Goal: Task Accomplishment & Management: Use online tool/utility

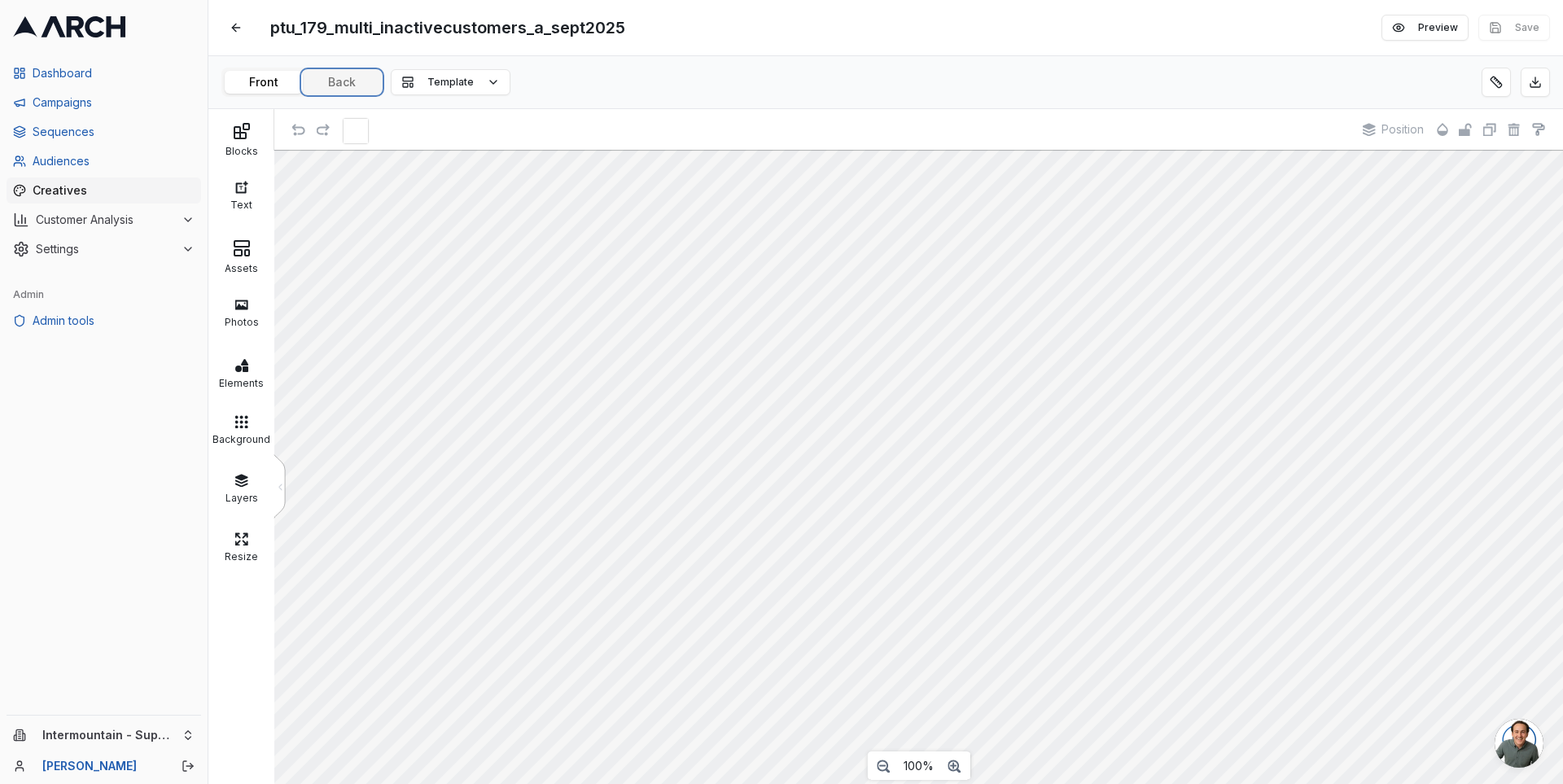
click at [355, 85] on button "Back" at bounding box center [342, 82] width 78 height 23
click at [246, 132] on icon at bounding box center [242, 131] width 19 height 19
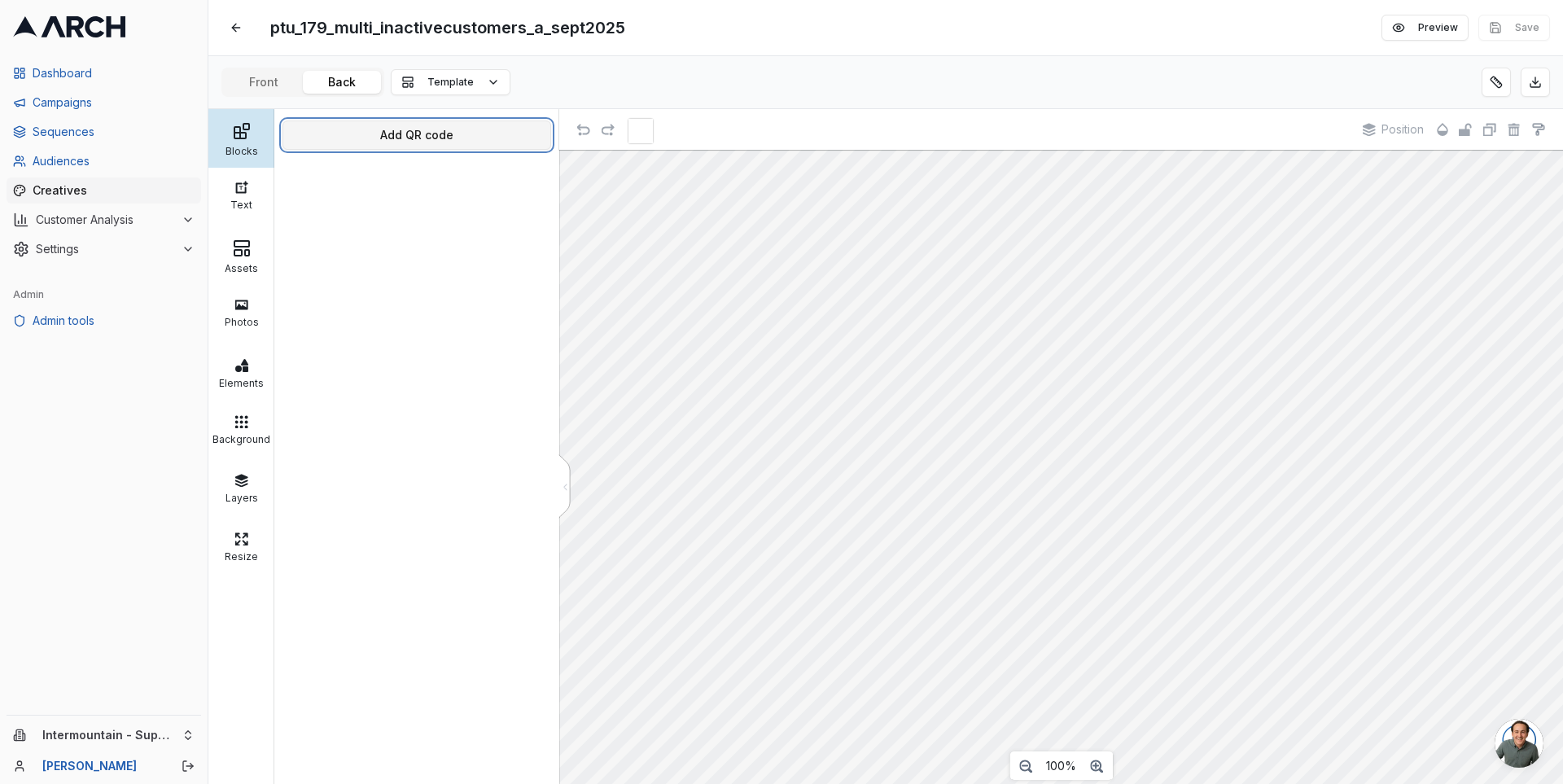
click at [369, 134] on button "Add QR code" at bounding box center [417, 135] width 269 height 30
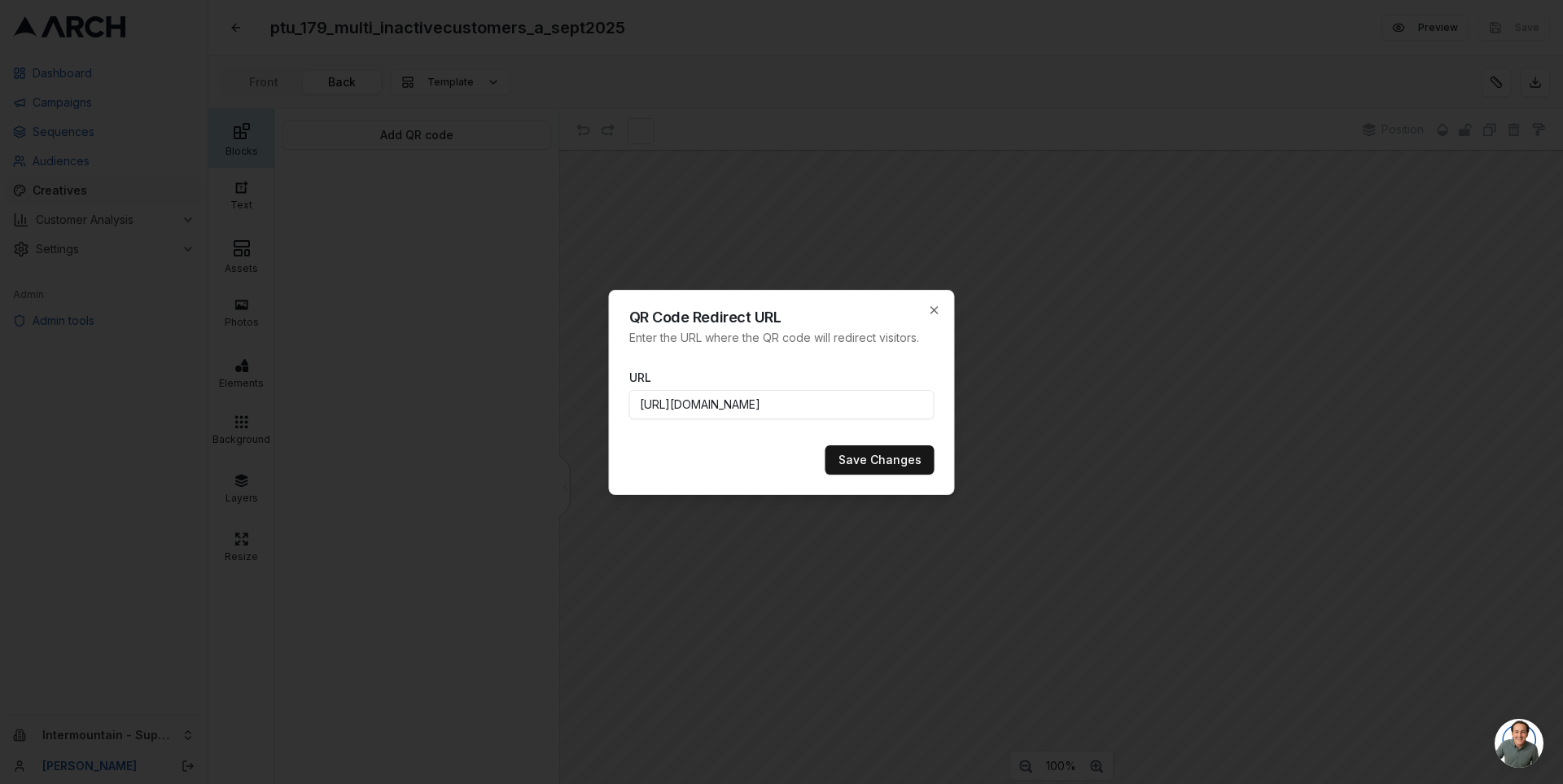
scroll to position [0, 683]
type input "[URL][DOMAIN_NAME]"
click at [902, 457] on button "Save Changes" at bounding box center [880, 460] width 109 height 30
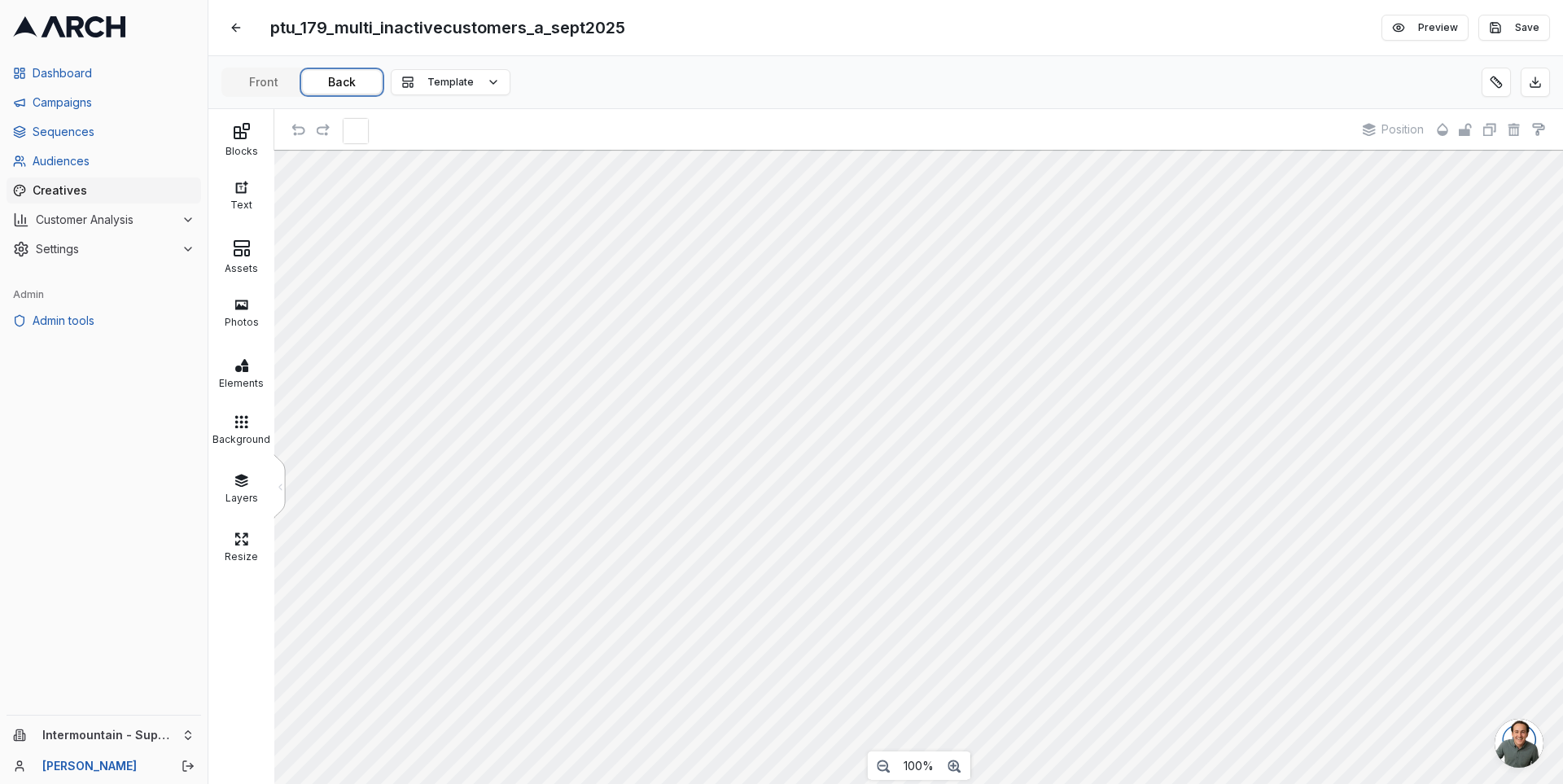
click at [353, 82] on button "Back" at bounding box center [342, 82] width 78 height 23
click at [232, 133] on icon at bounding box center [242, 131] width 19 height 19
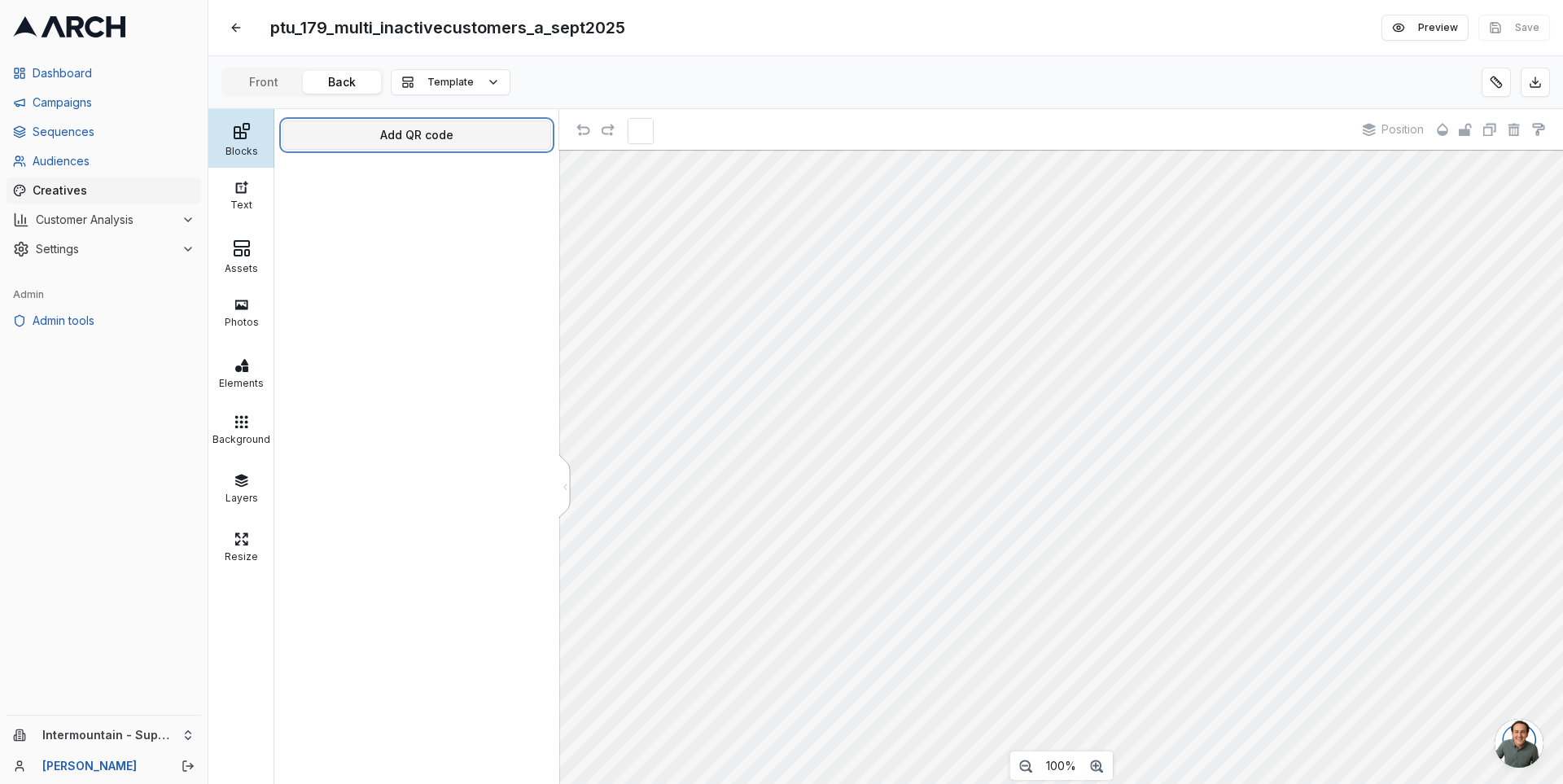
click at [335, 131] on button "Add QR code" at bounding box center [417, 135] width 269 height 30
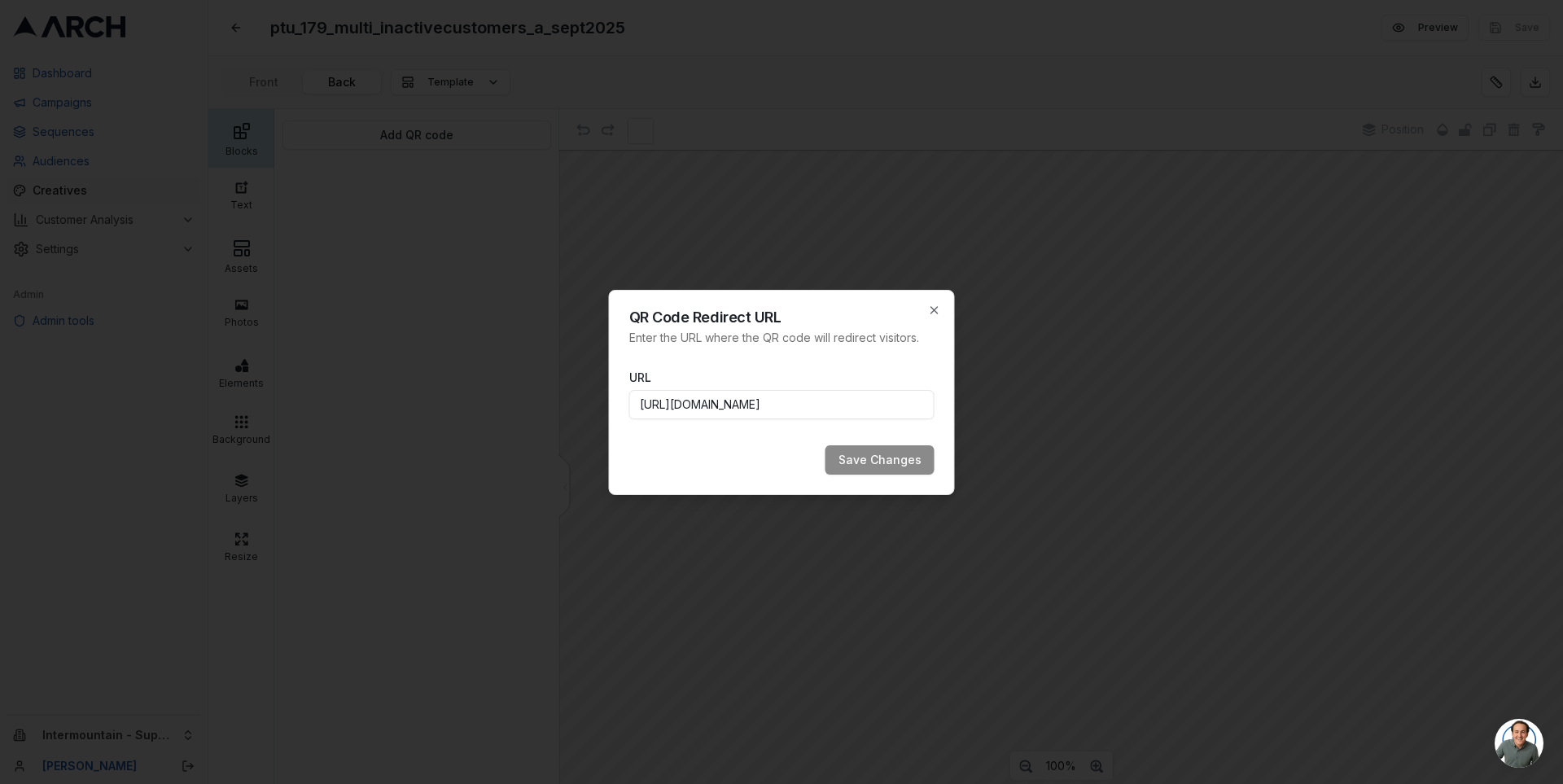
scroll to position [0, 683]
type input "[URL][DOMAIN_NAME]"
click at [860, 466] on button "Save Changes" at bounding box center [880, 460] width 109 height 30
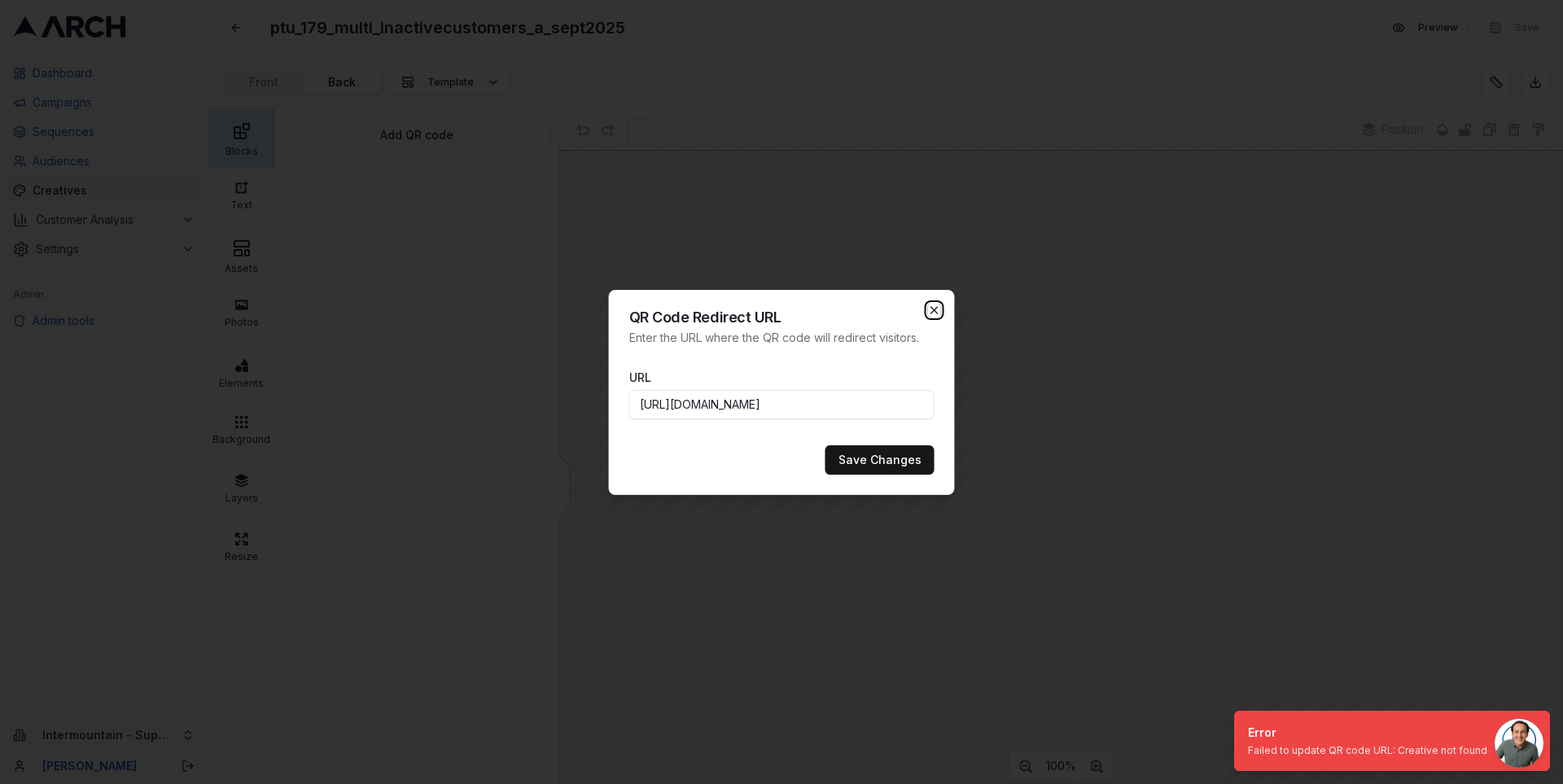
click at [935, 312] on icon "button" at bounding box center [934, 310] width 13 height 13
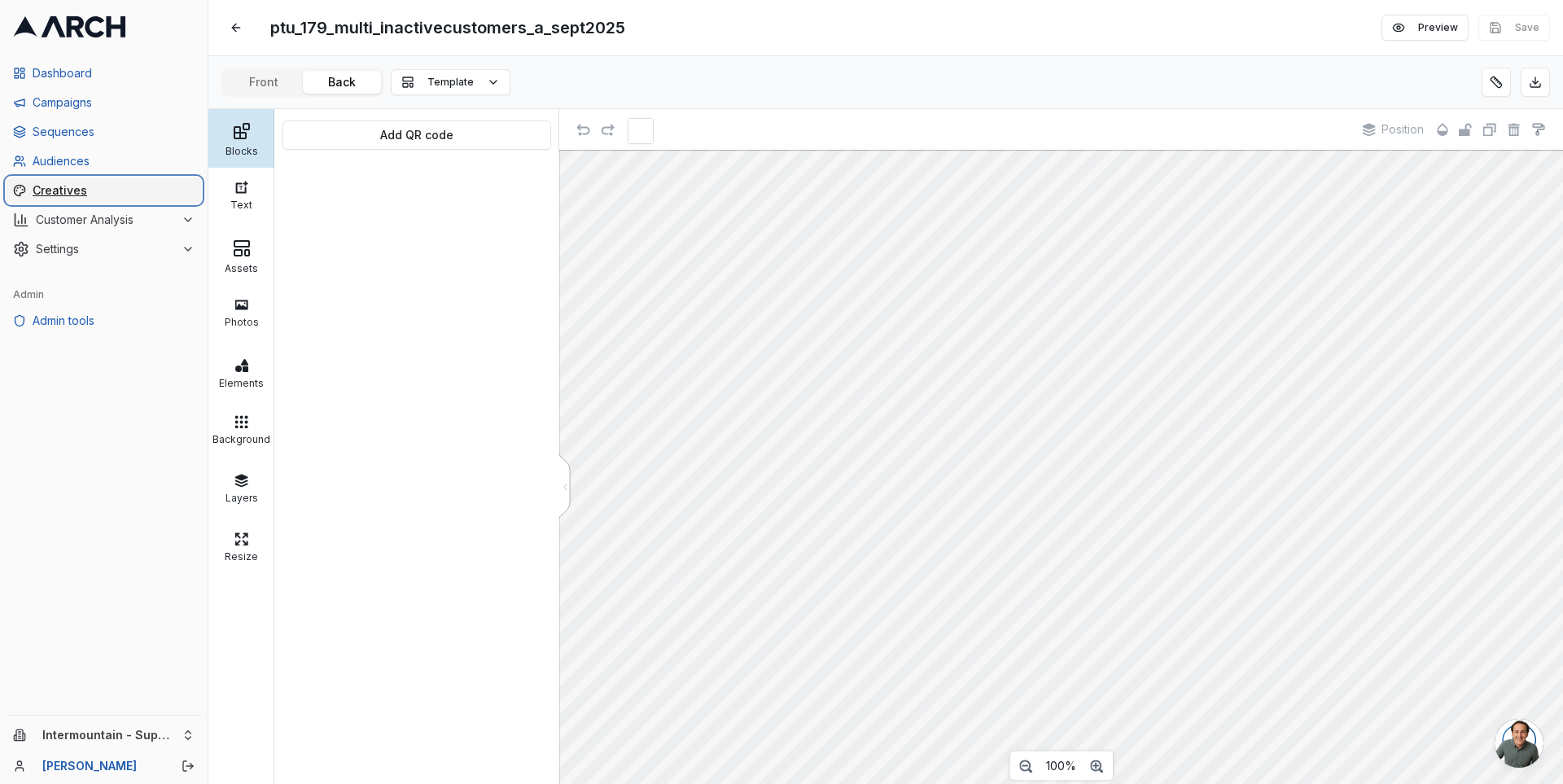
click at [70, 185] on span "Creatives" at bounding box center [113, 191] width 162 height 17
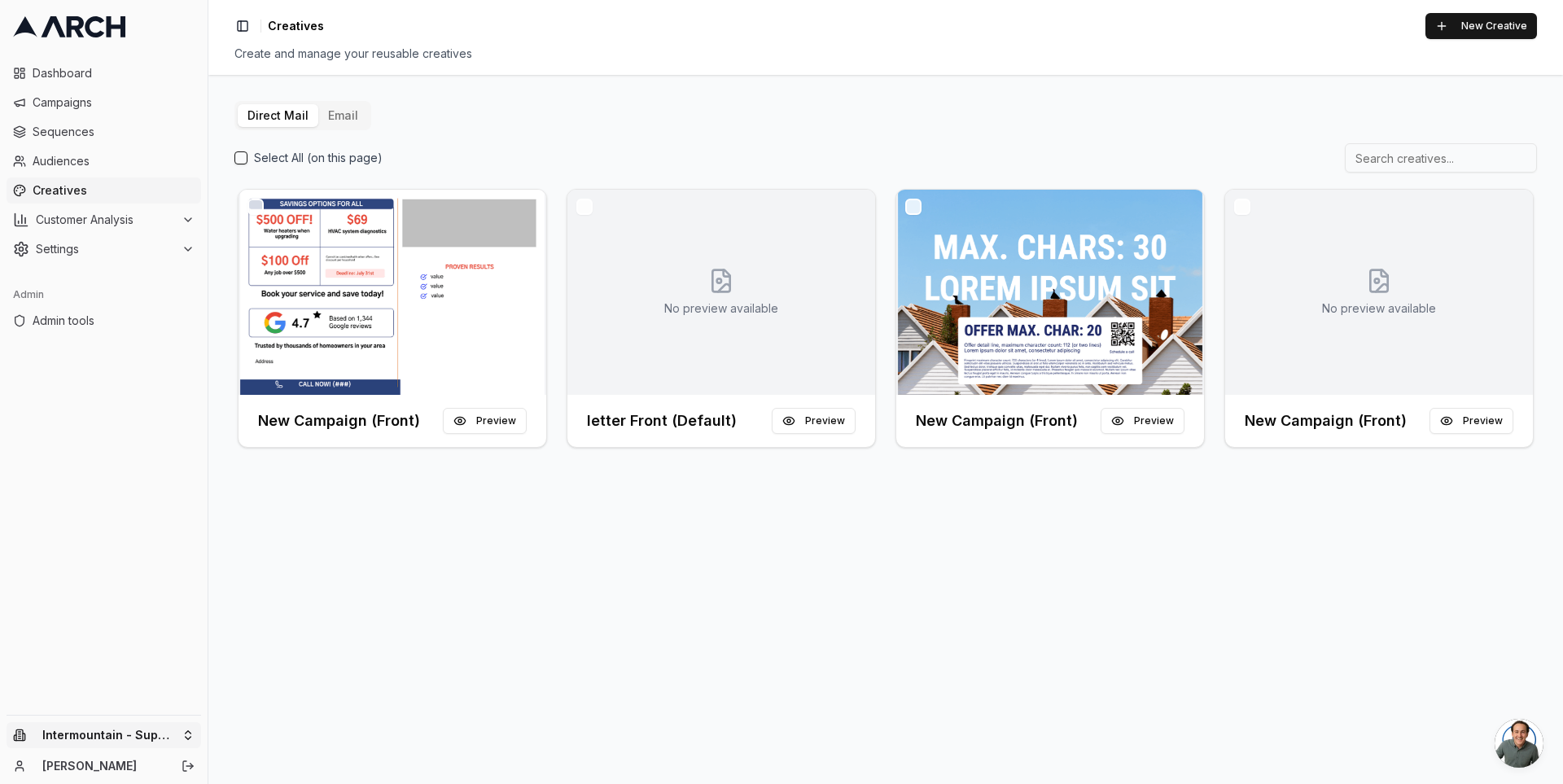
click at [191, 737] on html "Dashboard Campaigns Sequences Audiences Creatives Customer Analysis Settings Ad…" at bounding box center [782, 392] width 1563 height 784
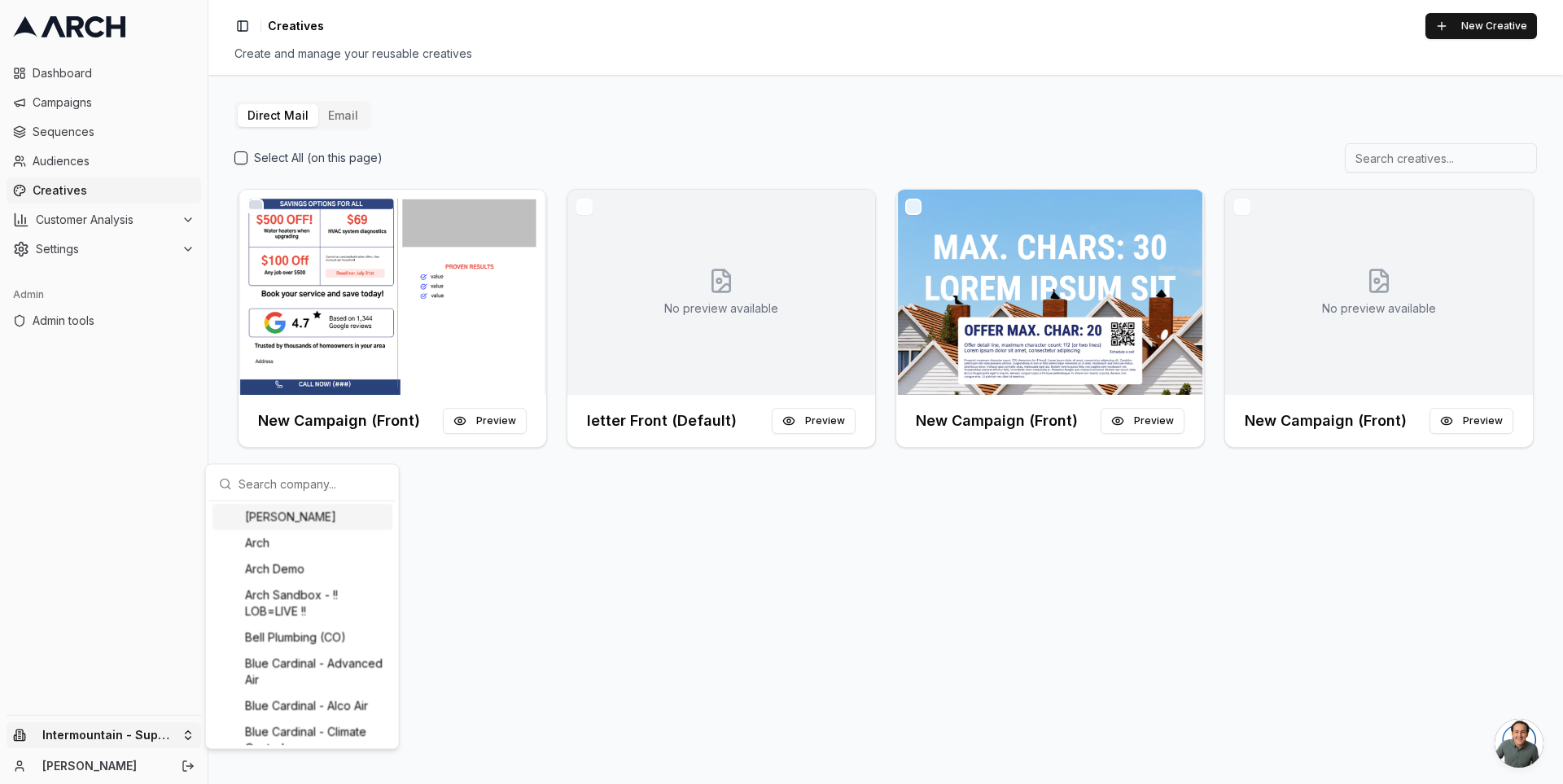
click at [278, 485] on input "text" at bounding box center [312, 483] width 147 height 32
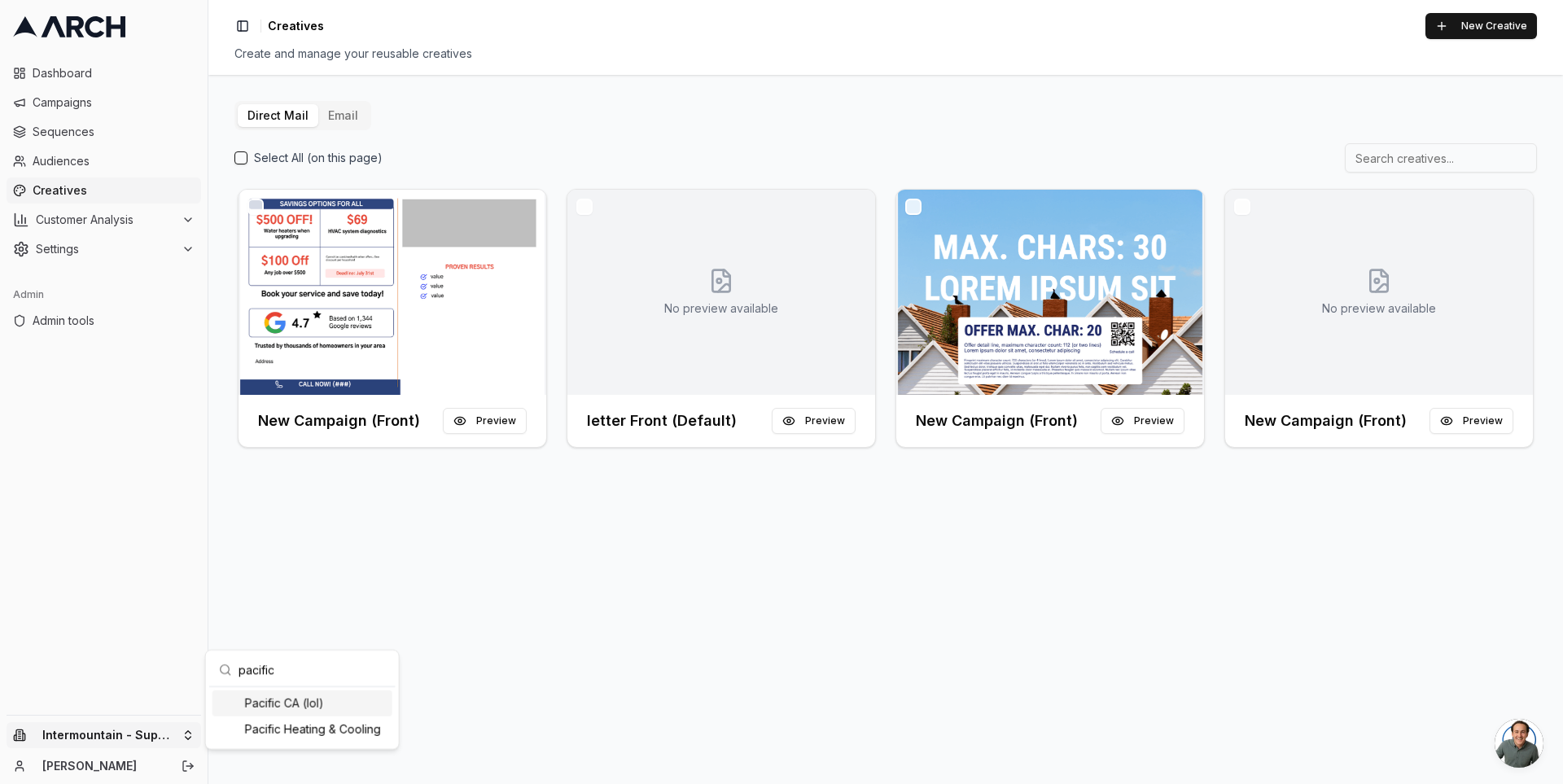
type input "pacific"
click at [297, 738] on div "Pacific Heating & Cooling" at bounding box center [302, 729] width 180 height 26
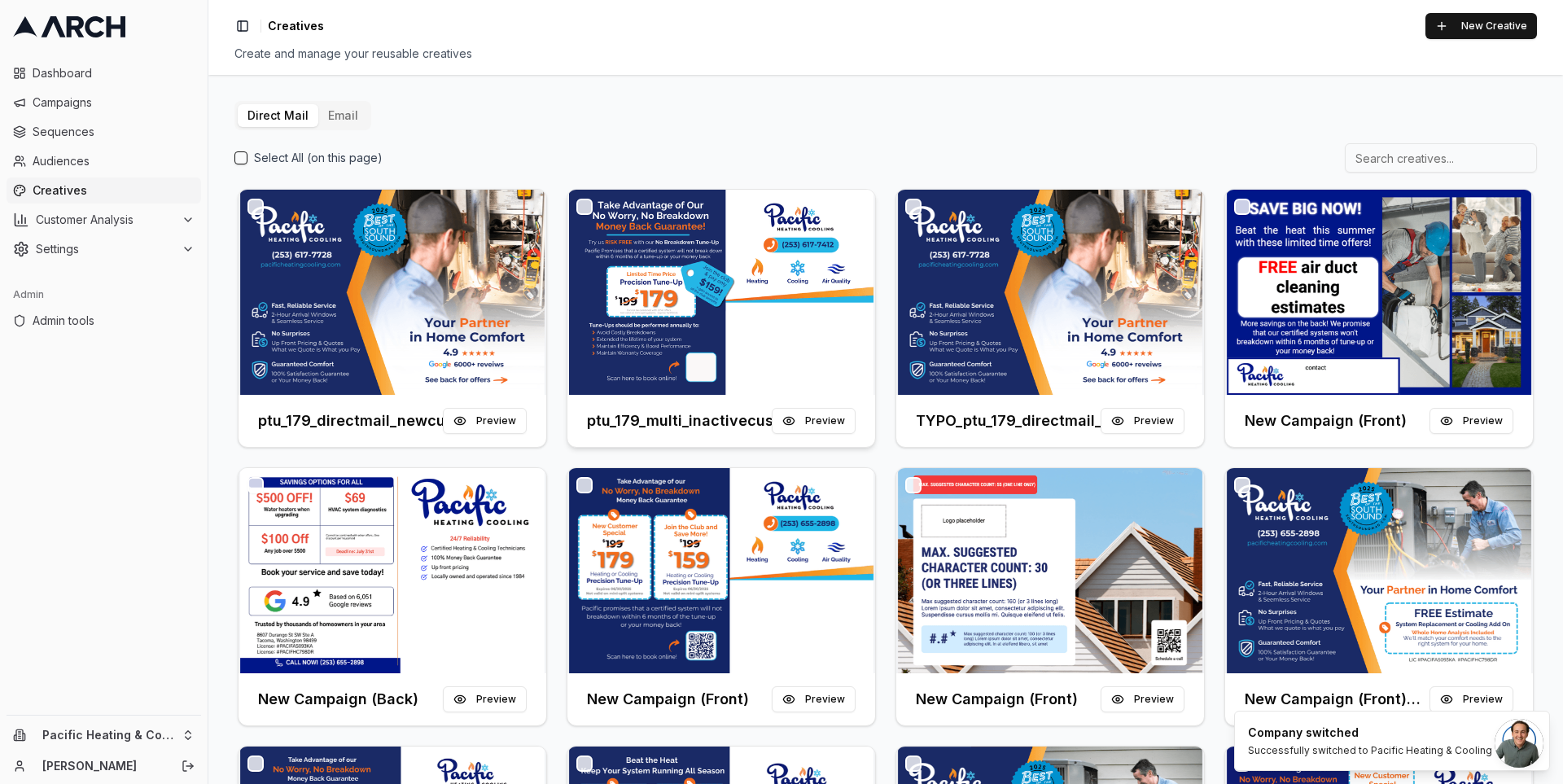
click at [648, 294] on img at bounding box center [721, 292] width 308 height 205
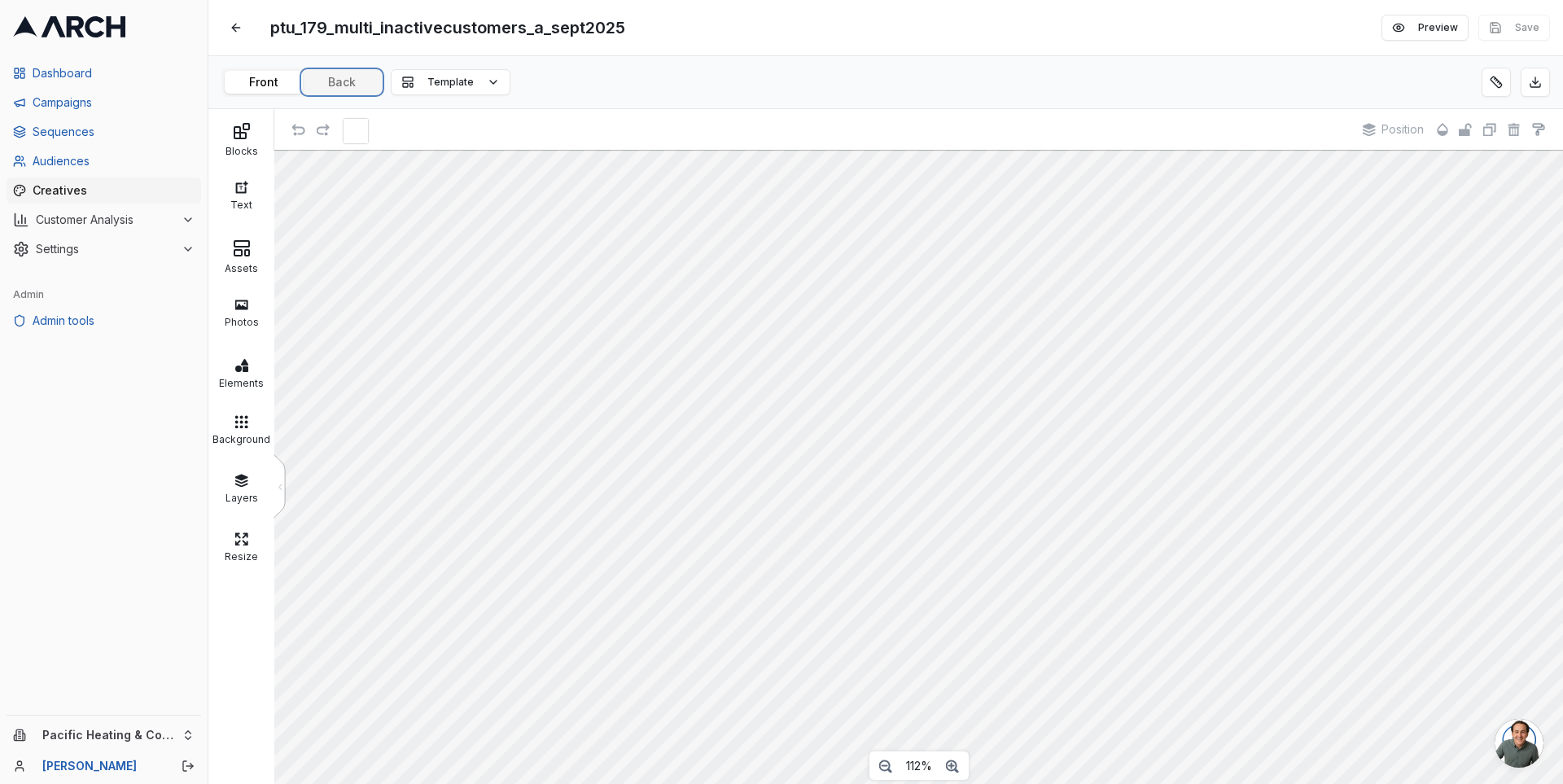
click at [356, 82] on button "Back" at bounding box center [342, 82] width 78 height 23
click at [250, 133] on div at bounding box center [241, 131] width 57 height 19
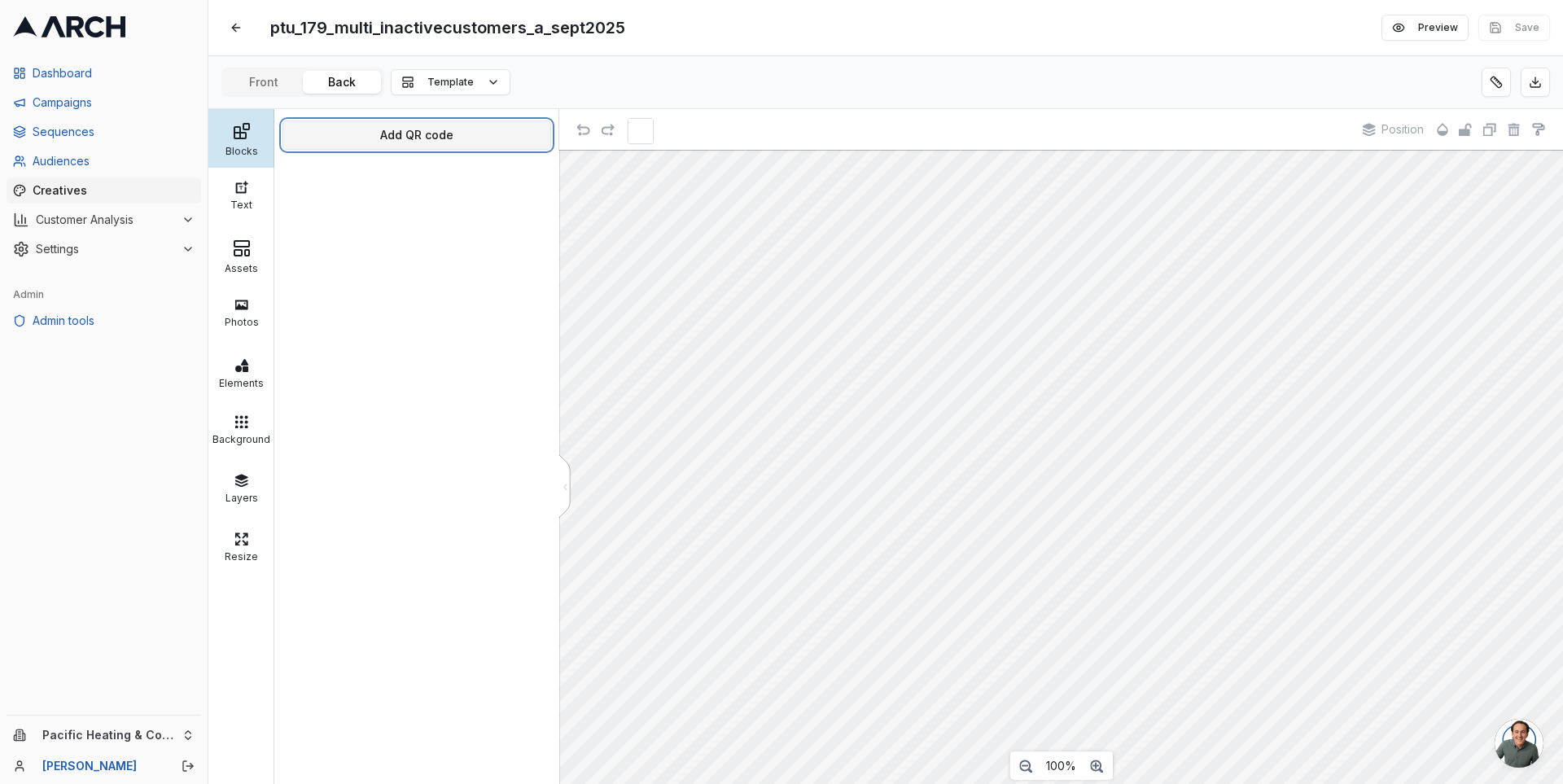
click at [375, 128] on button "Add QR code" at bounding box center [417, 135] width 269 height 30
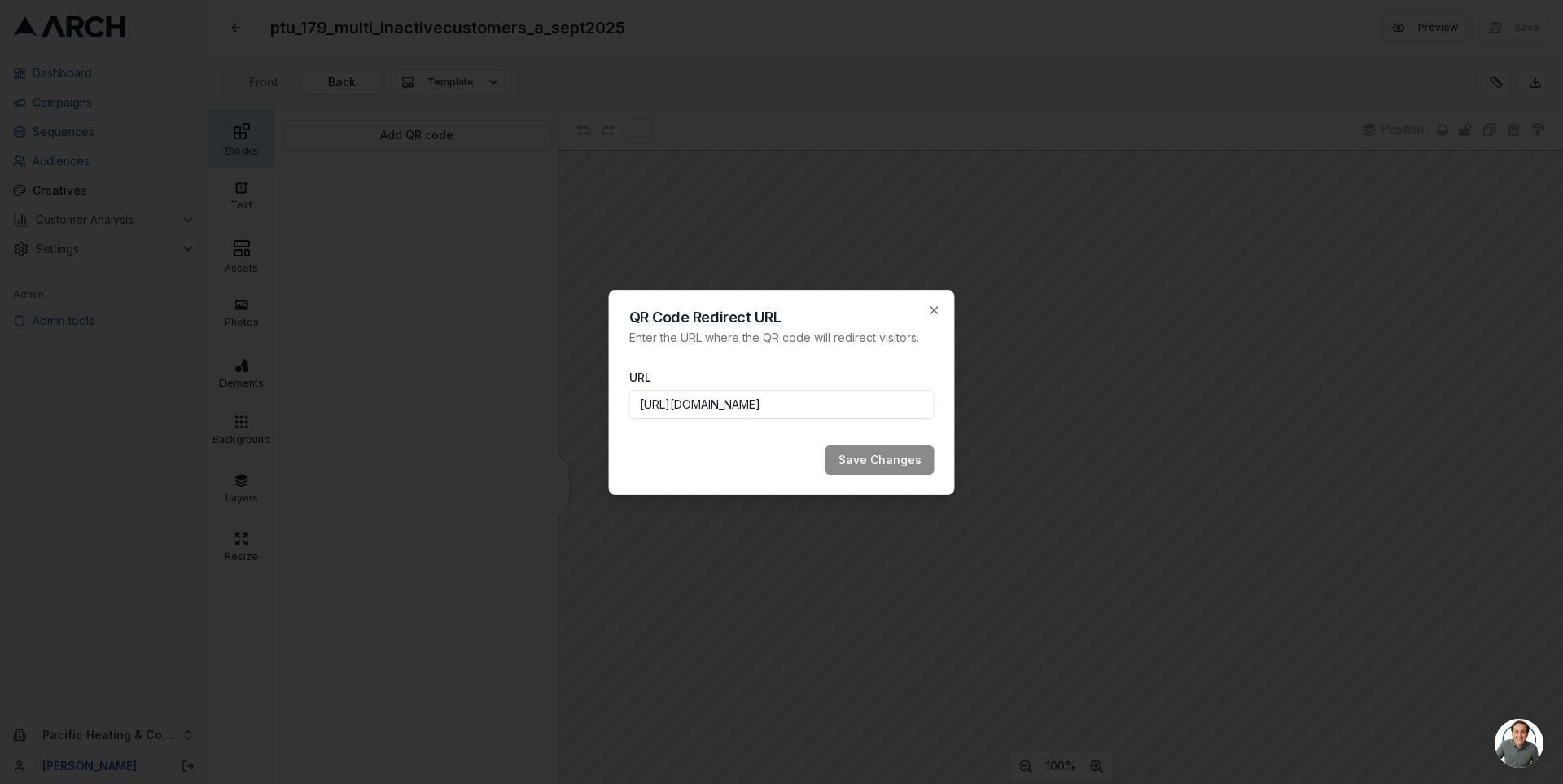
scroll to position [0, 683]
type input "https://www.pacificheatingcooling.com/heating/heating-maintenance-179/?utm_sour…"
click at [885, 452] on button "Save Changes" at bounding box center [880, 460] width 109 height 30
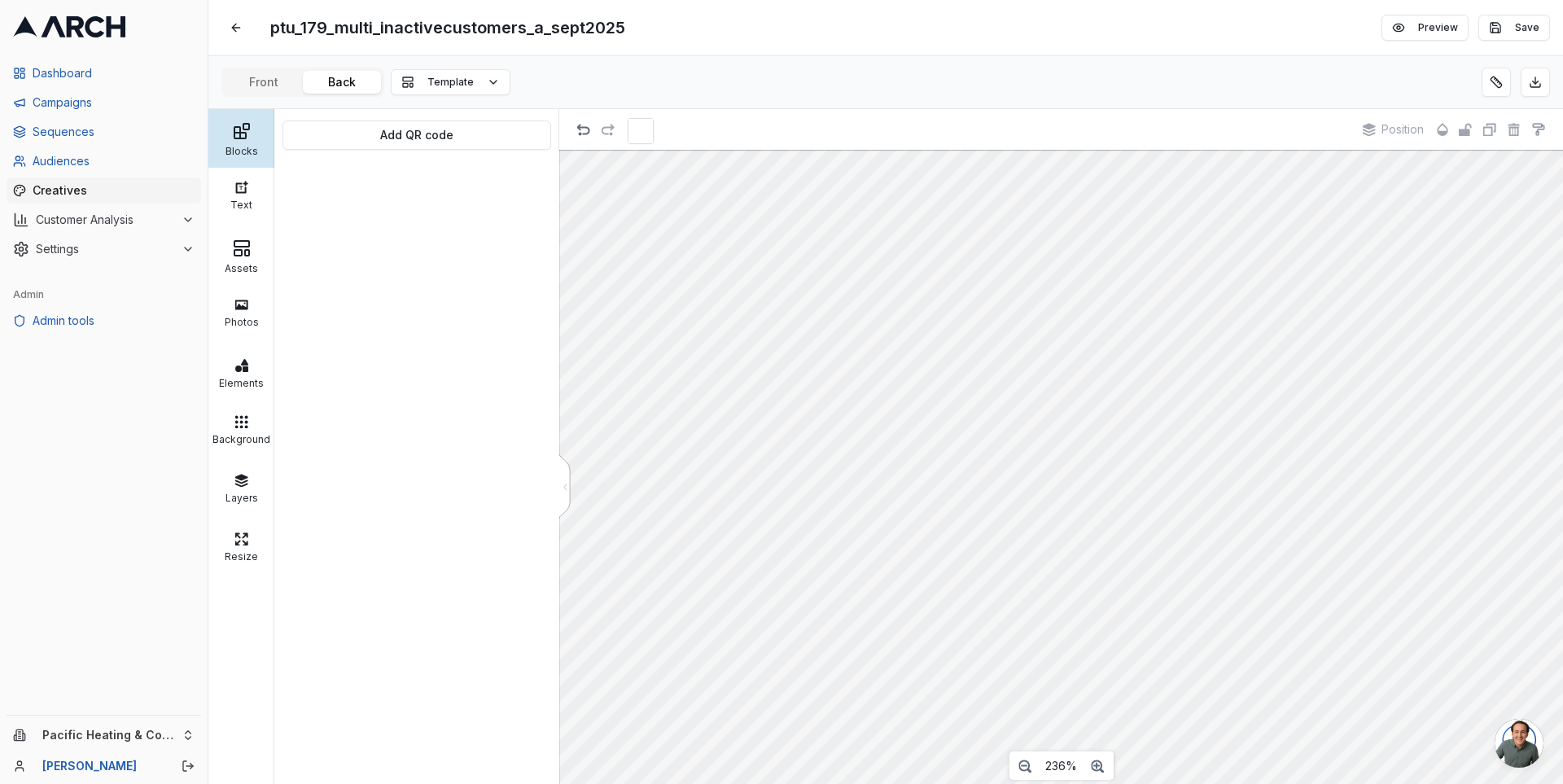
scroll to position [612, 364]
click at [1023, 440] on span "Position" at bounding box center [1040, 441] width 43 height 15
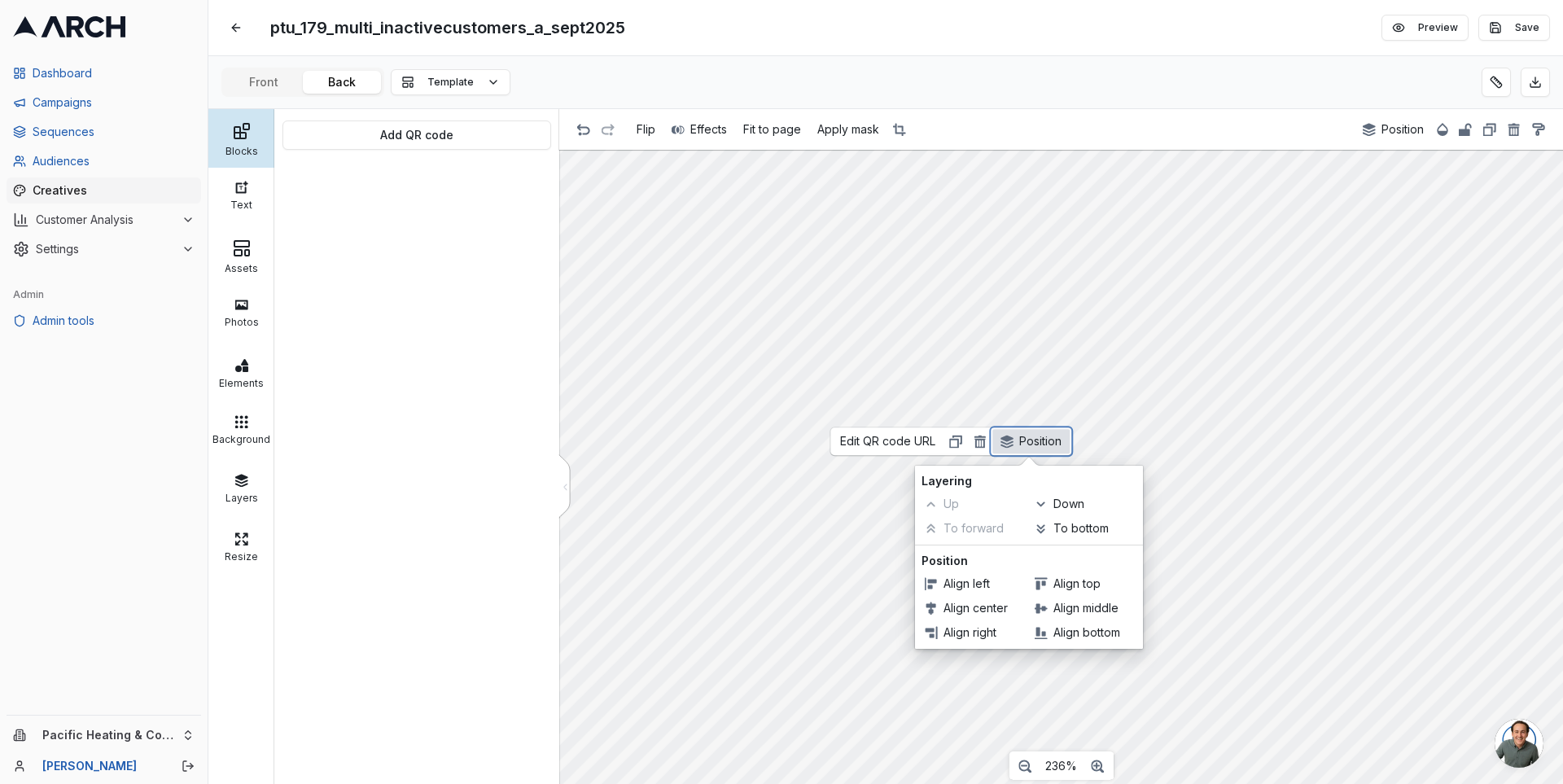
click at [1023, 439] on span "Position" at bounding box center [1040, 441] width 43 height 15
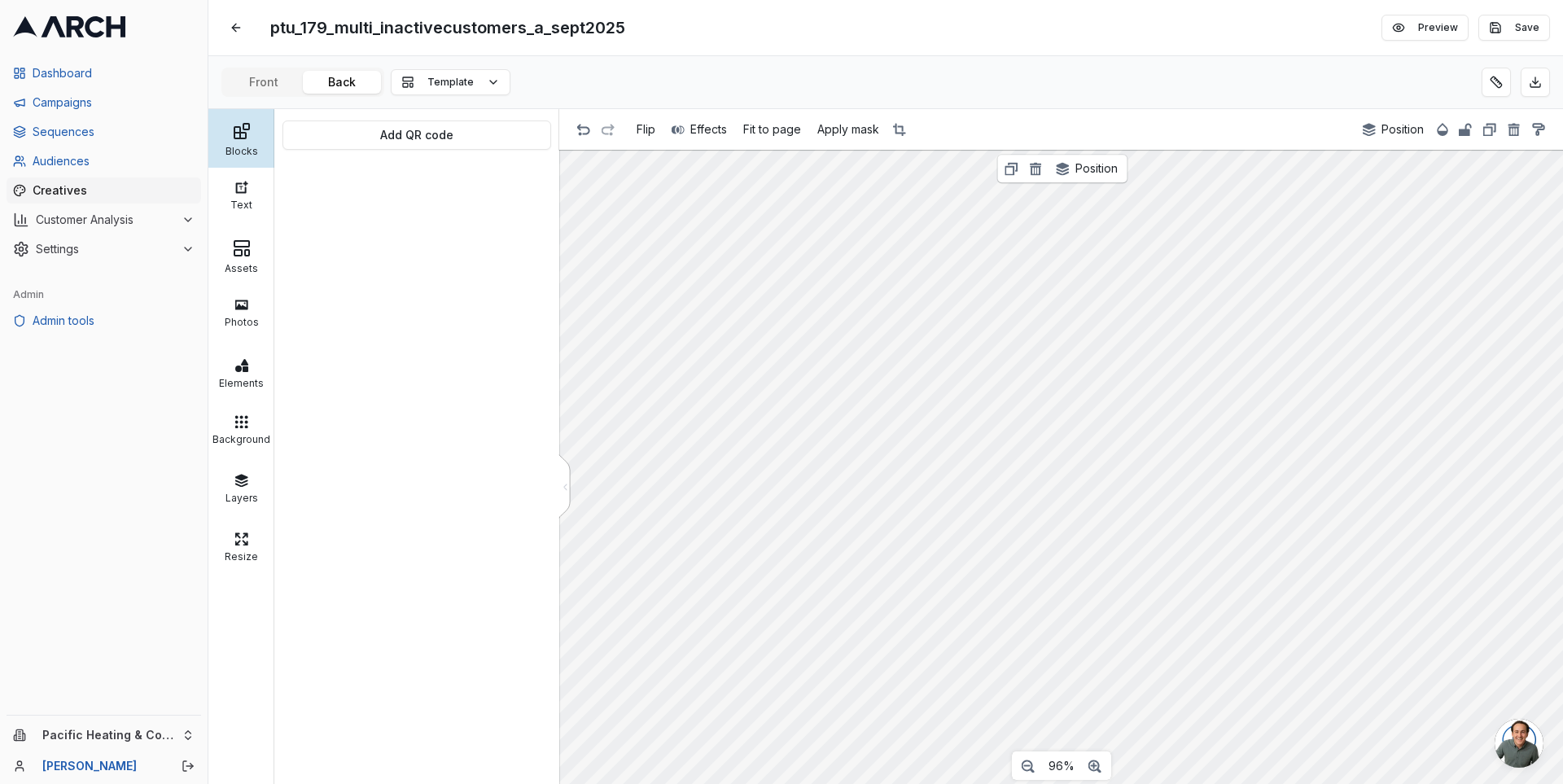
scroll to position [0, 0]
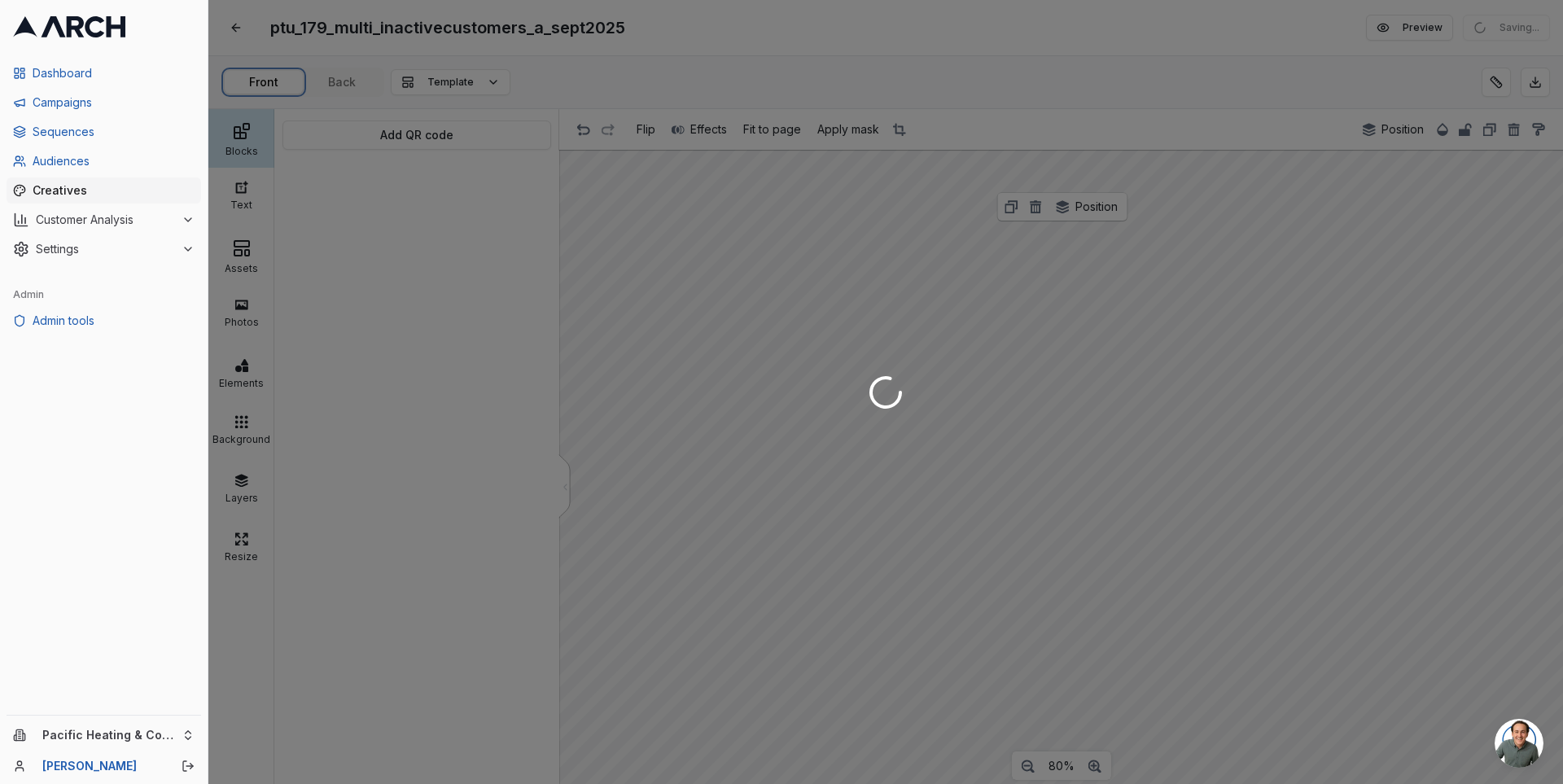
click at [264, 82] on div "ptu_179_multi_inactivecustomers_a_sept2025 Edit Preview Saving... Front Back Te…" at bounding box center [885, 392] width 1355 height 784
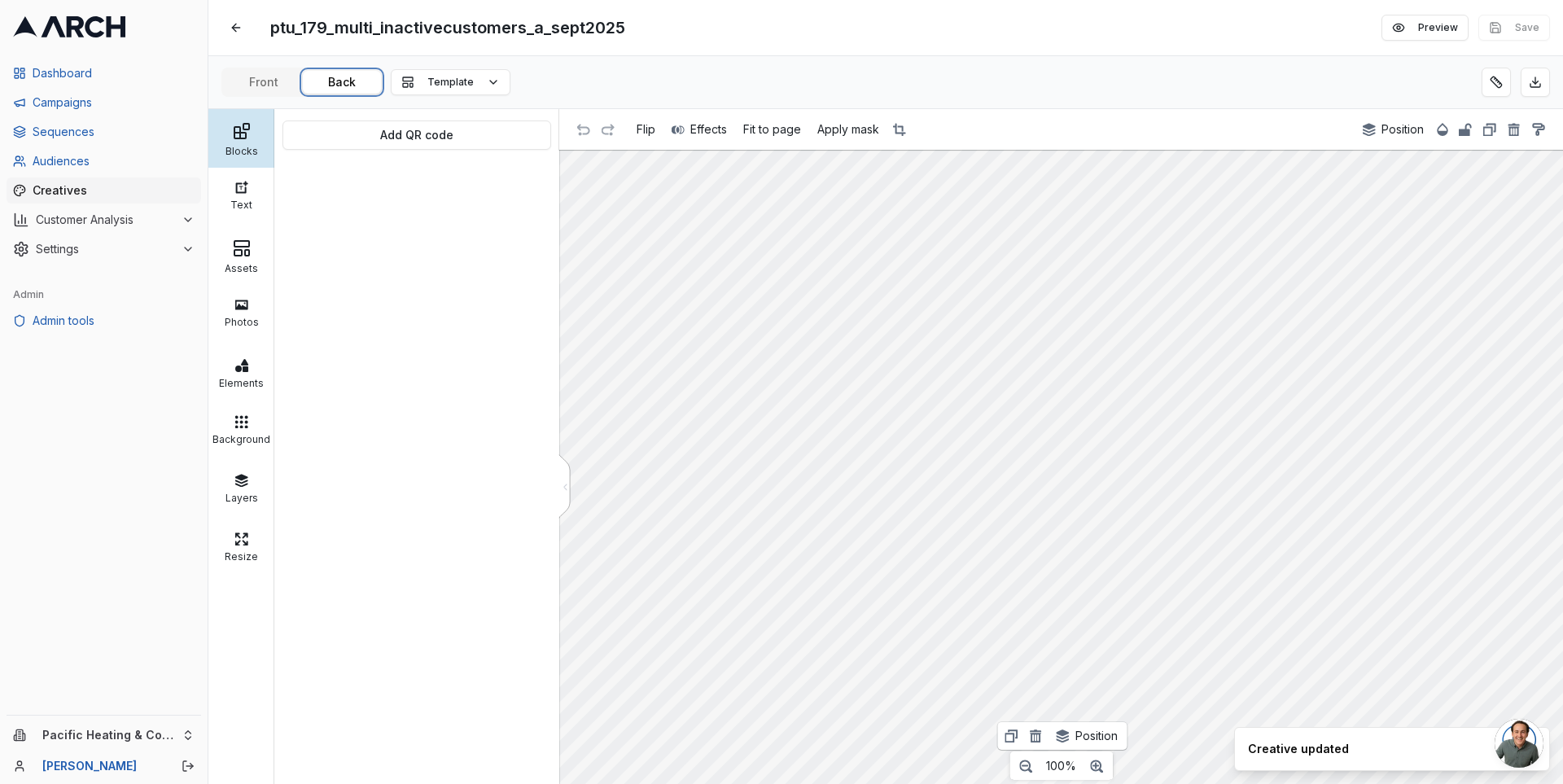
click at [337, 84] on button "Back" at bounding box center [342, 82] width 78 height 23
click at [266, 79] on button "Front" at bounding box center [264, 82] width 78 height 23
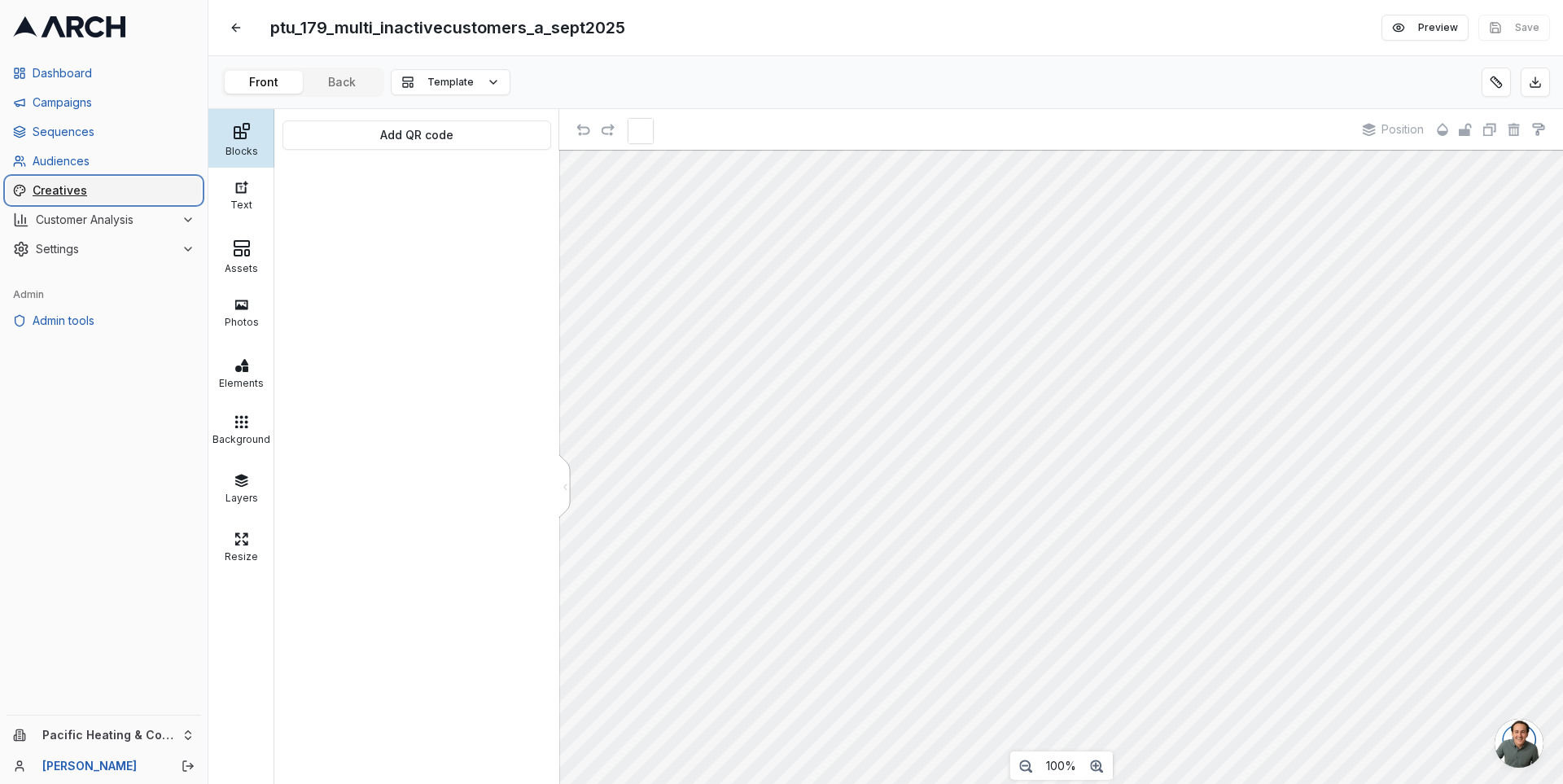
click at [64, 189] on span "Creatives" at bounding box center [113, 191] width 162 height 17
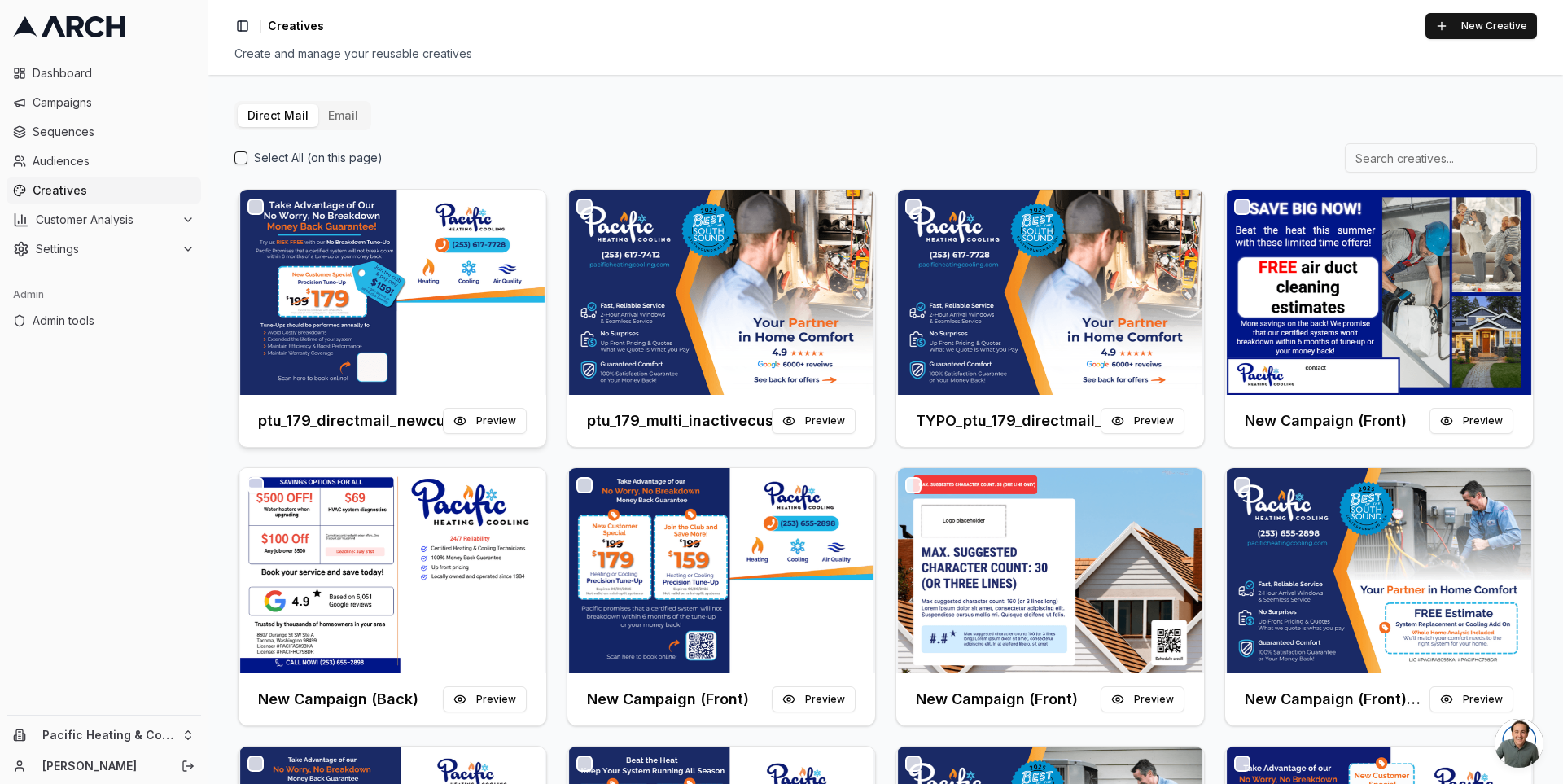
click at [359, 267] on img at bounding box center [392, 292] width 308 height 205
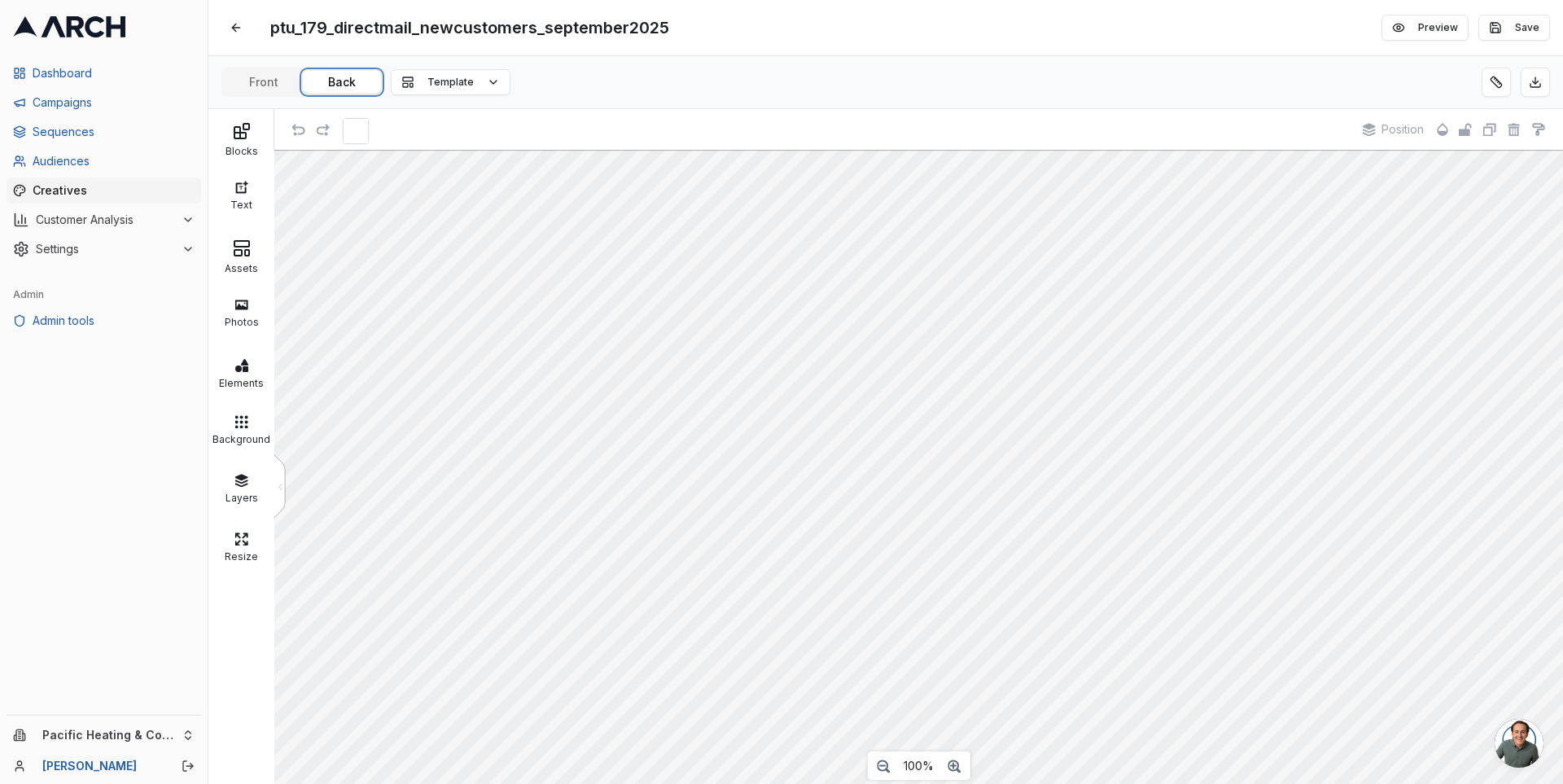
click at [342, 75] on button "Back" at bounding box center [342, 82] width 78 height 23
click at [234, 140] on icon at bounding box center [242, 131] width 19 height 19
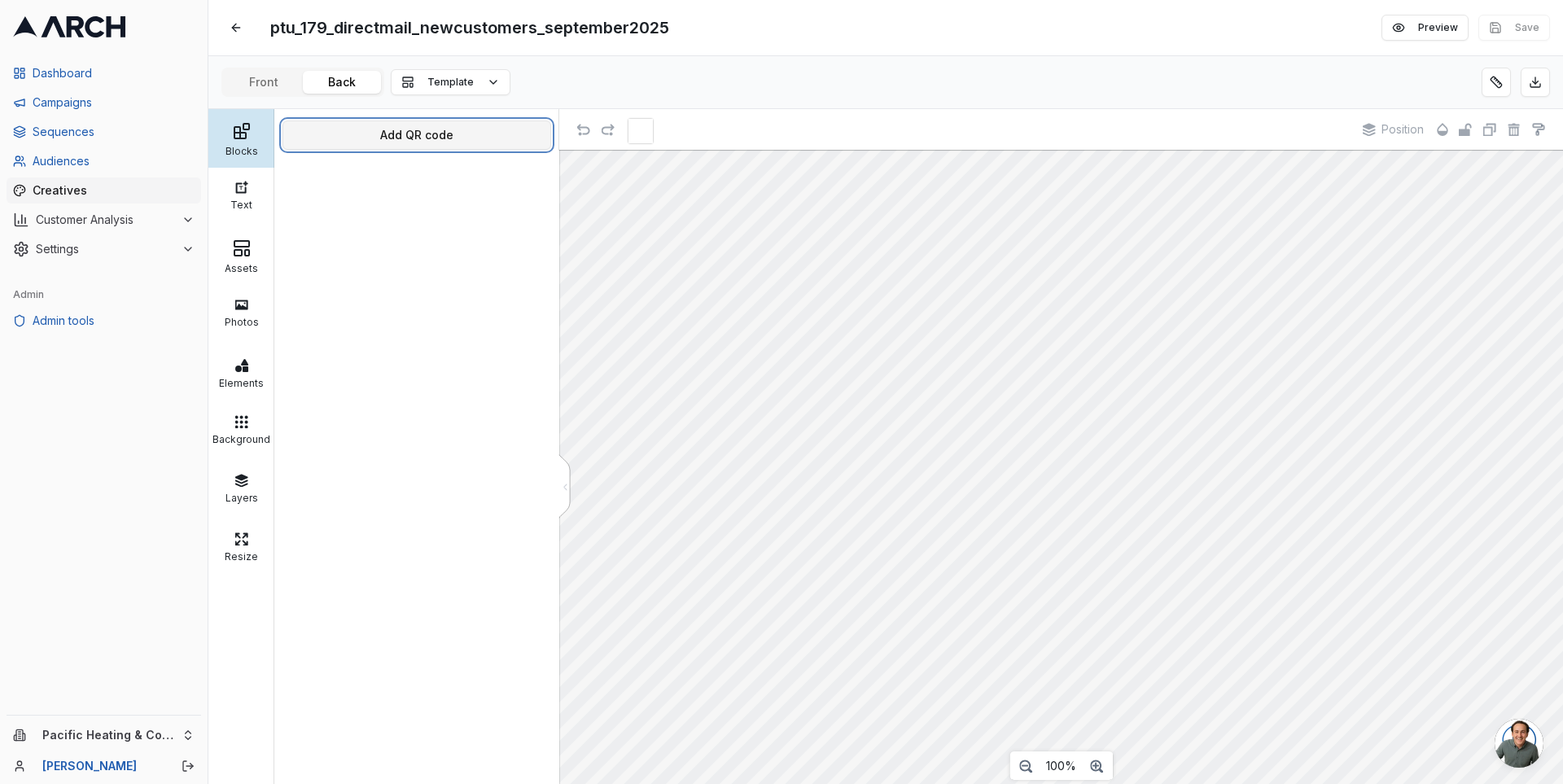
click at [383, 133] on button "Add QR code" at bounding box center [417, 135] width 269 height 30
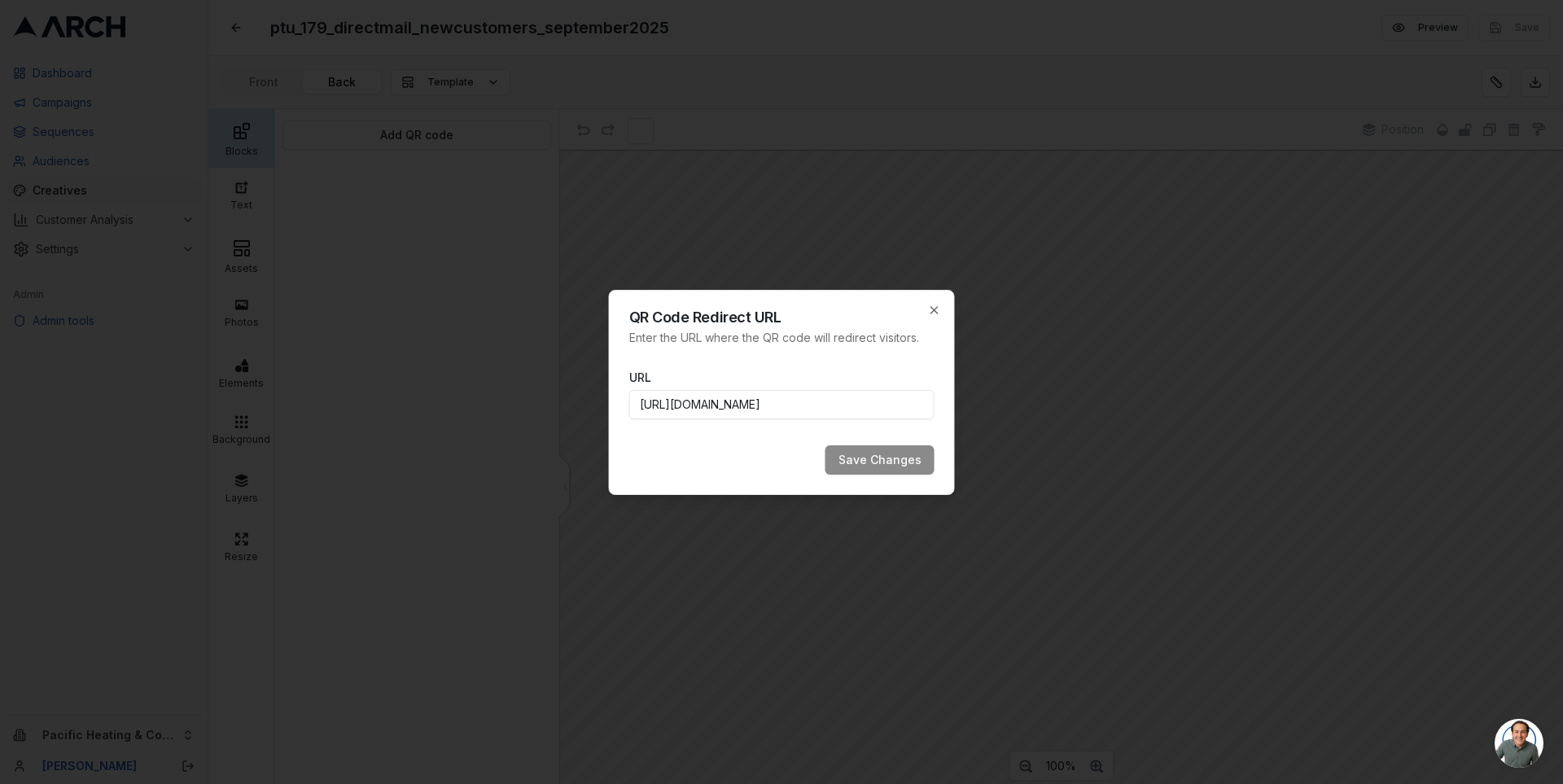
scroll to position [0, 683]
type input "https://www.pacificheatingcooling.com/heating/heating-maintenance-179/?utm_sour…"
click at [851, 459] on button "Save Changes" at bounding box center [880, 460] width 109 height 30
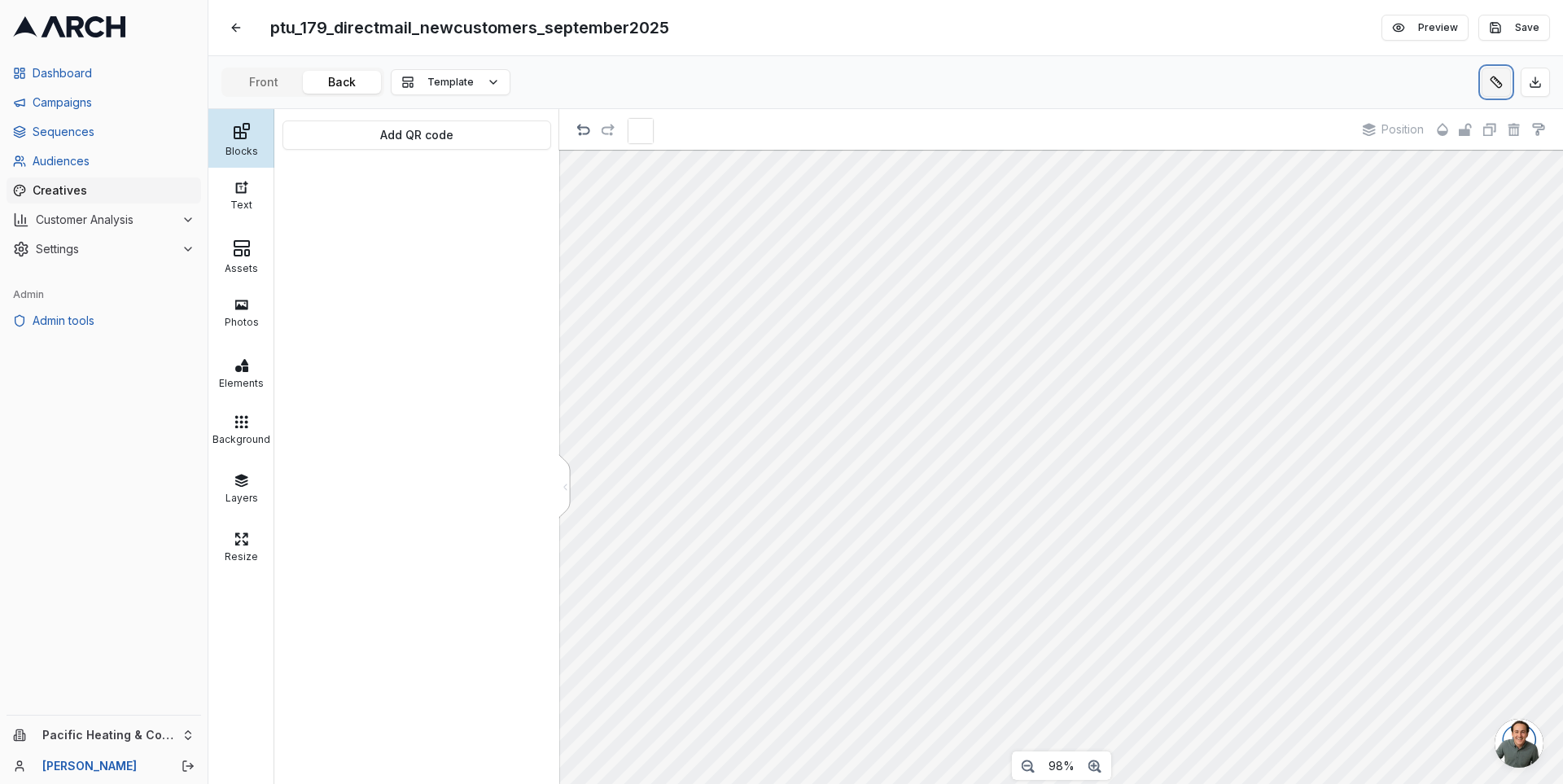
click at [1487, 75] on button at bounding box center [1497, 83] width 30 height 30
click at [1508, 37] on button "Save" at bounding box center [1514, 28] width 71 height 26
click at [70, 184] on span "Creatives" at bounding box center [113, 191] width 162 height 17
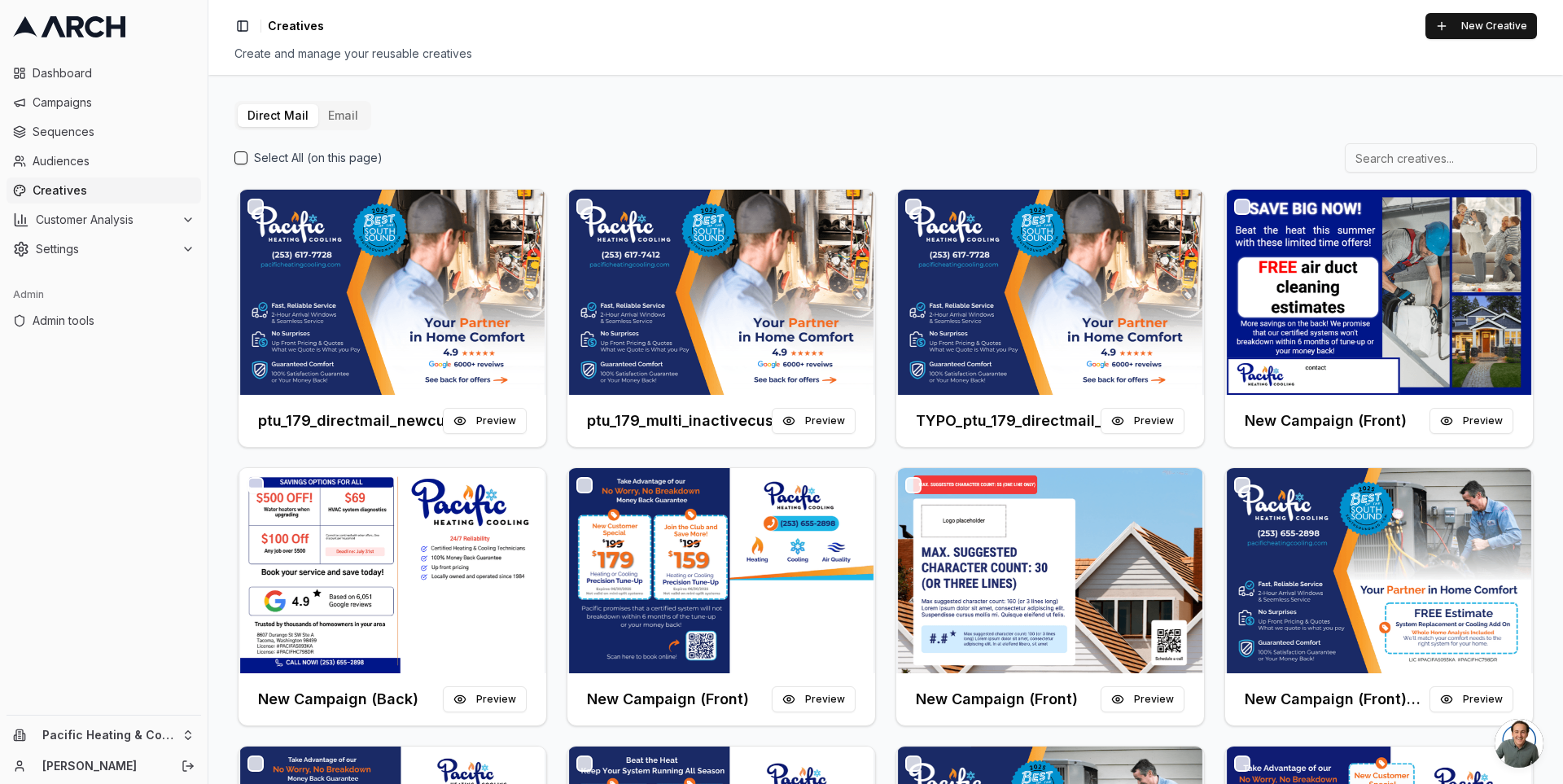
click at [689, 112] on div "Direct Mail Email Select All (on this page) ptu_179_directmail_newcustomers_sep…" at bounding box center [885, 579] width 1303 height 955
click at [91, 137] on span "Sequences" at bounding box center [113, 131] width 162 height 17
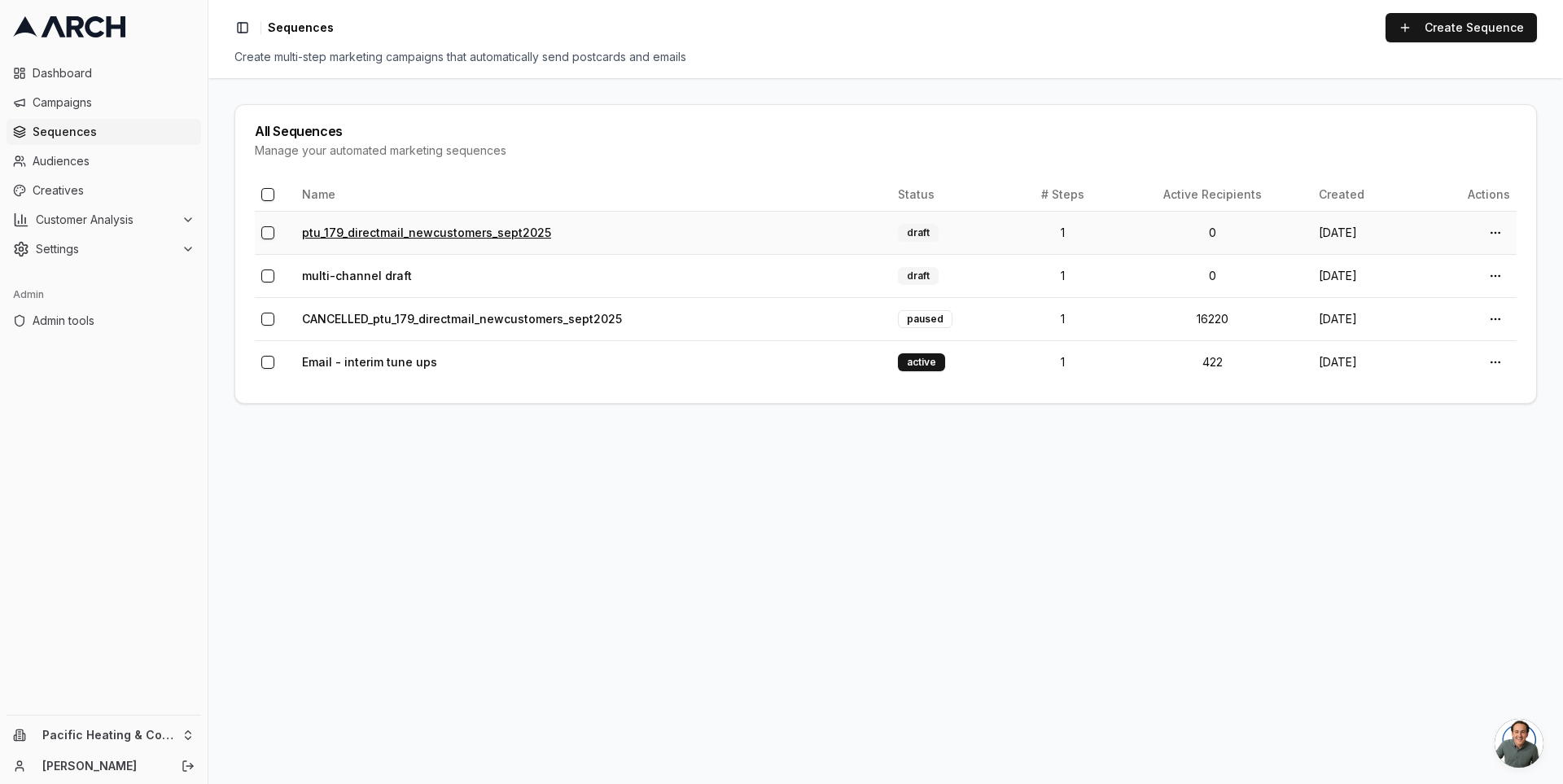
click at [432, 229] on link "ptu_179_directmail_newcustomers_sept2025" at bounding box center [426, 232] width 249 height 14
click at [359, 271] on link "multi-channel draft" at bounding box center [357, 276] width 110 height 14
